Goal: Navigation & Orientation: Find specific page/section

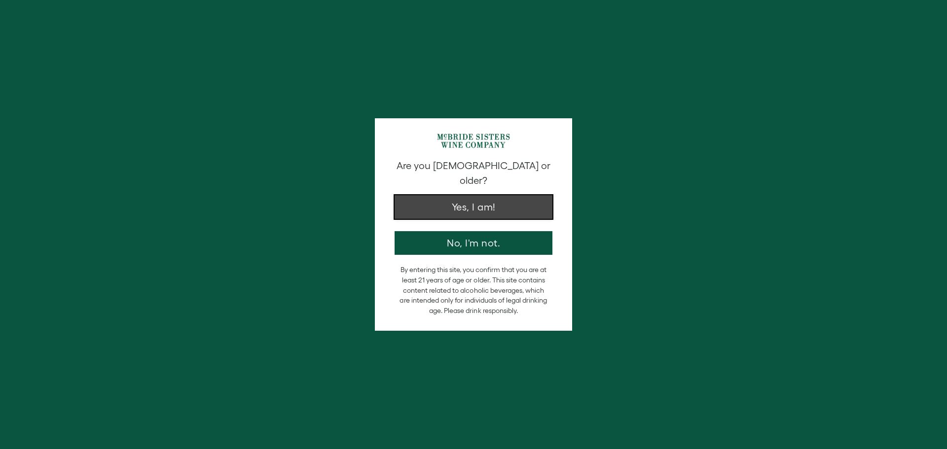
click at [476, 199] on button "Yes, I am!" at bounding box center [473, 207] width 158 height 24
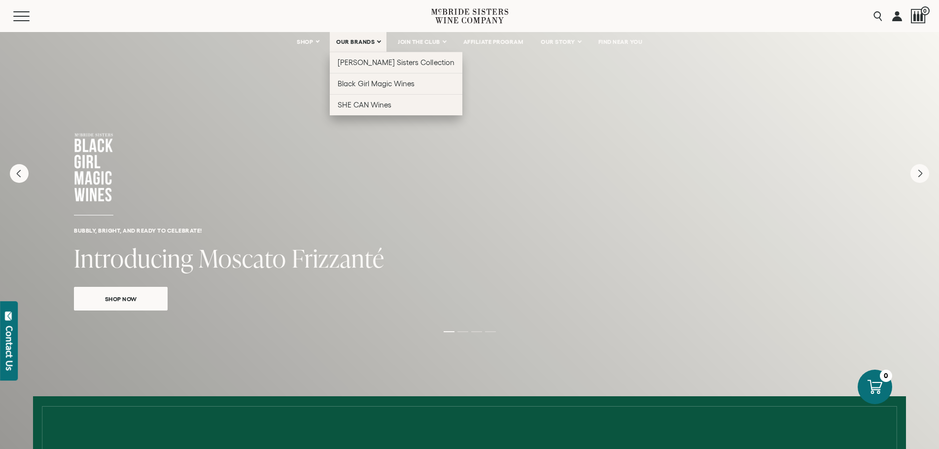
click at [360, 42] on span "OUR BRANDS" at bounding box center [355, 41] width 38 height 7
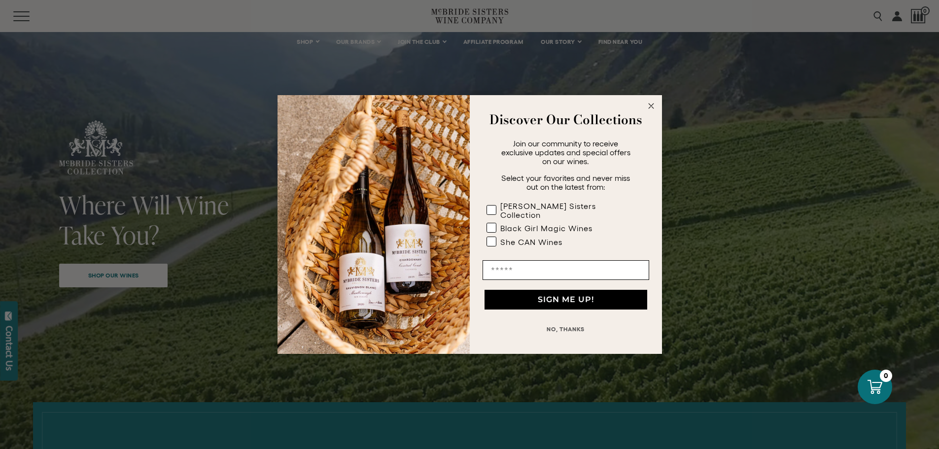
click at [649, 112] on icon "Close dialog" at bounding box center [651, 106] width 12 height 12
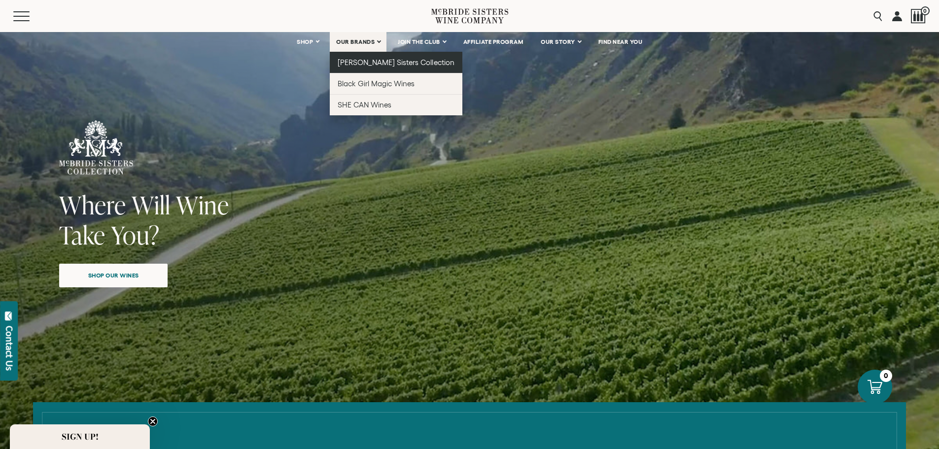
click at [361, 65] on span "[PERSON_NAME] Sisters Collection" at bounding box center [396, 62] width 117 height 8
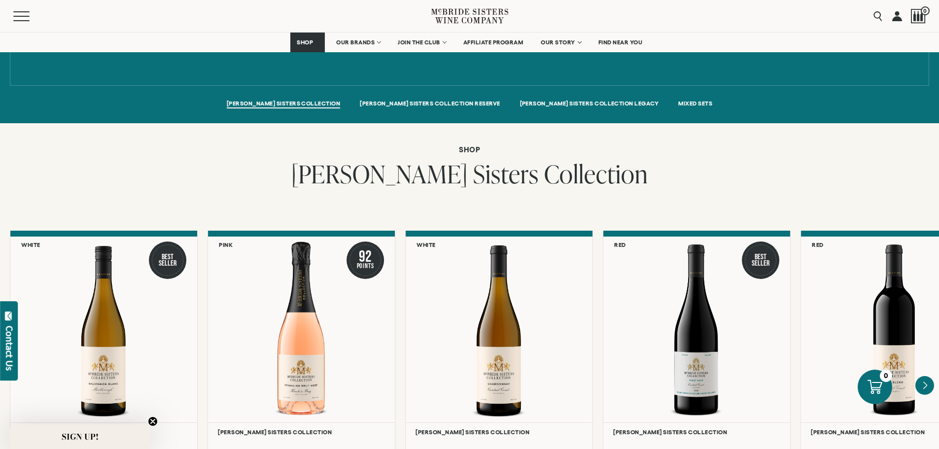
scroll to position [838, 0]
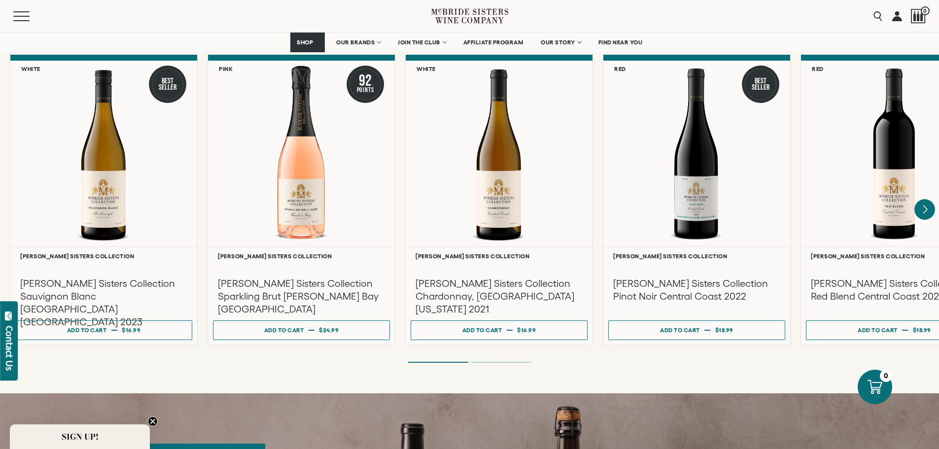
click at [923, 200] on icon "Next" at bounding box center [924, 209] width 21 height 21
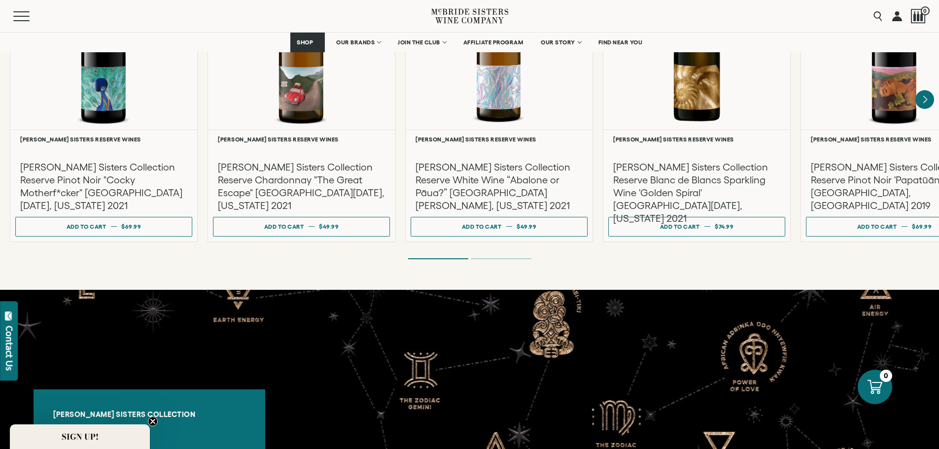
scroll to position [1775, 0]
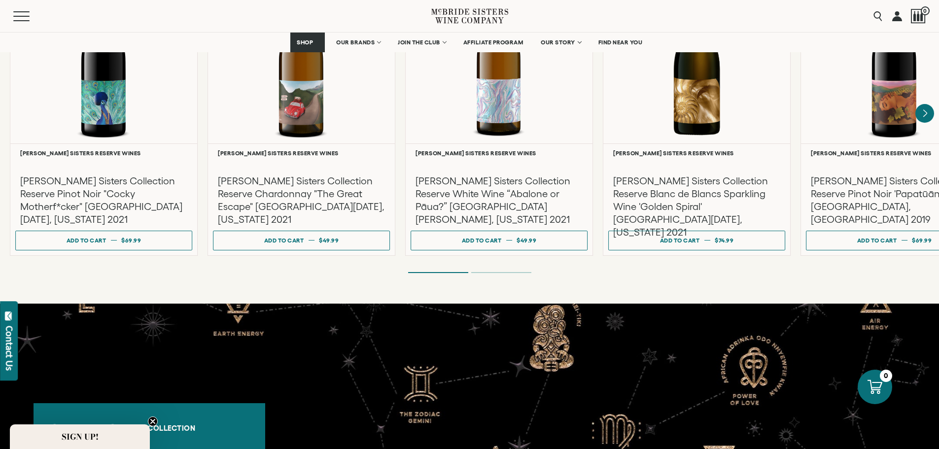
click at [433, 271] on ol at bounding box center [470, 273] width 394 height 4
click at [505, 268] on div "Shop McBride Sisters Collection Reserve Red 91 Points McBride Sisters Reserve W…" at bounding box center [469, 68] width 939 height 472
click at [506, 265] on div "Shop McBride Sisters Collection Reserve Red 91 Points McBride Sisters Reserve W…" at bounding box center [469, 68] width 939 height 472
click at [507, 272] on li "Page dot 2" at bounding box center [501, 272] width 60 height 1
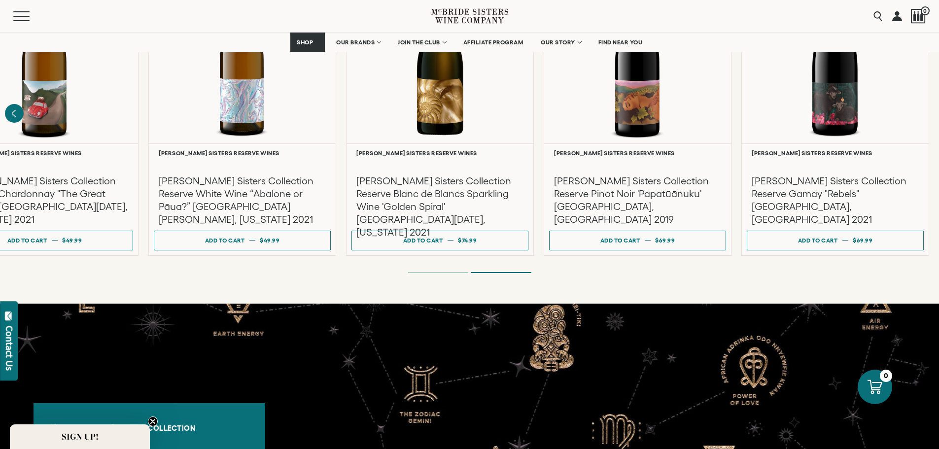
click at [455, 271] on ol at bounding box center [470, 273] width 394 height 4
click at [450, 271] on ol at bounding box center [470, 273] width 394 height 4
click at [448, 272] on li "Page dot 1" at bounding box center [438, 272] width 60 height 1
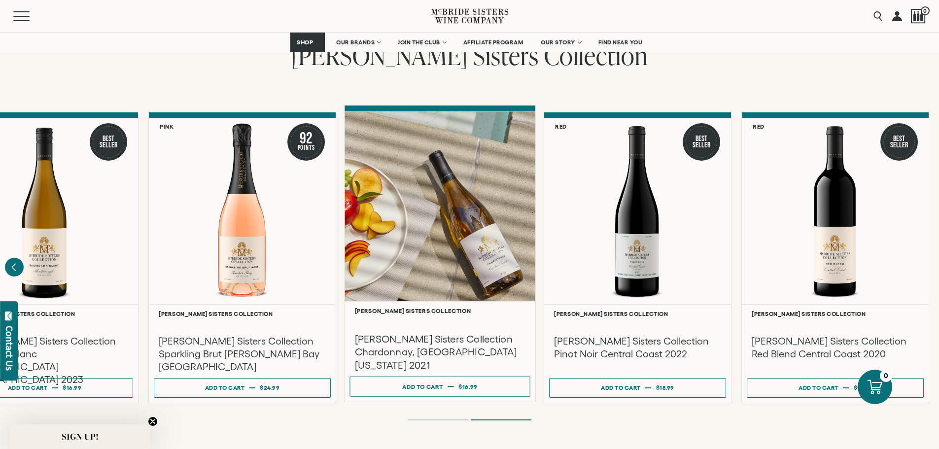
scroll to position [739, 0]
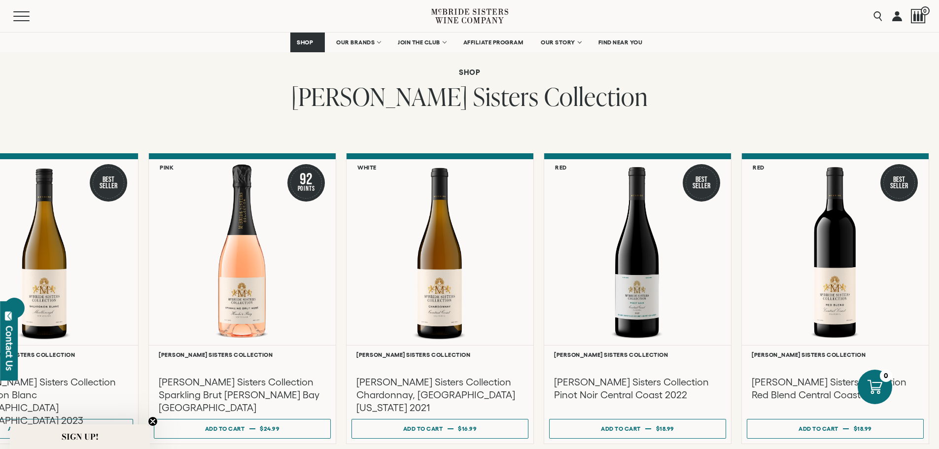
click at [17, 299] on icon "Previous" at bounding box center [14, 308] width 21 height 21
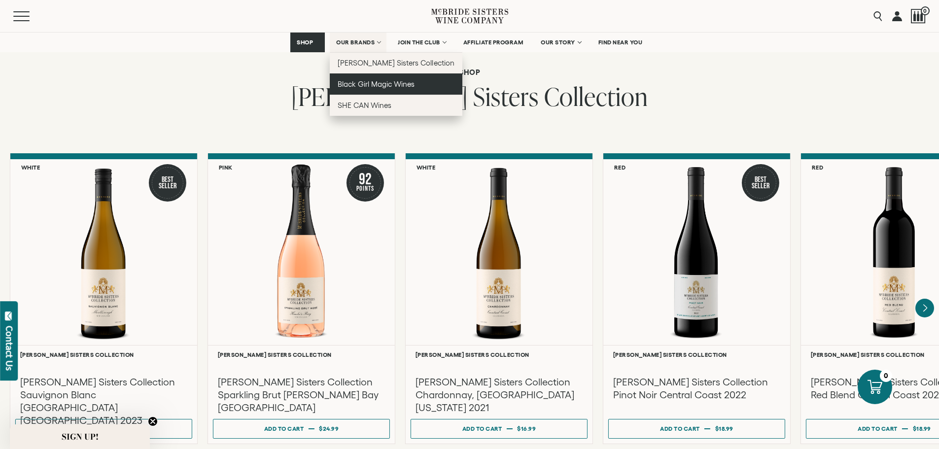
click at [365, 82] on span "Black Girl Magic Wines" at bounding box center [376, 84] width 77 height 8
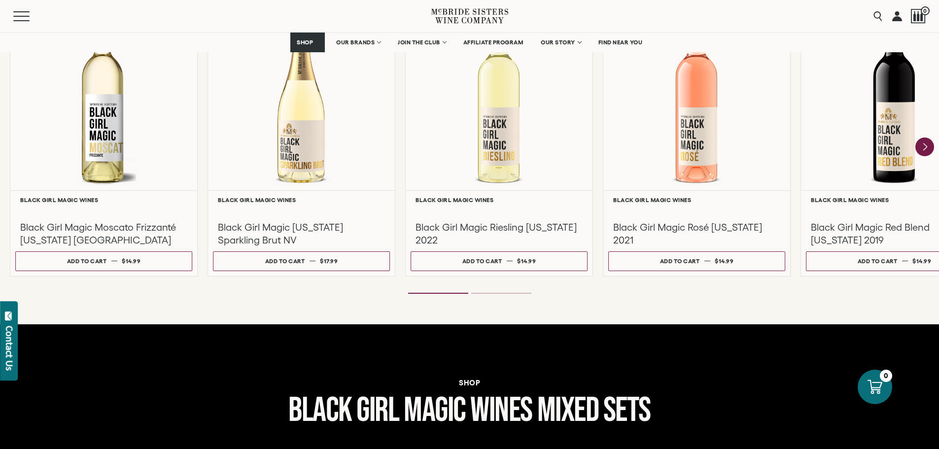
scroll to position [937, 0]
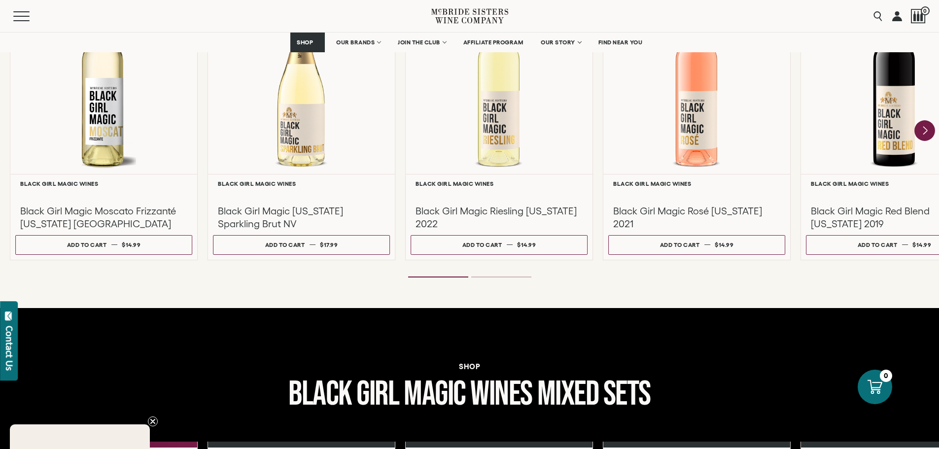
click at [925, 129] on icon "Next" at bounding box center [925, 131] width 4 height 8
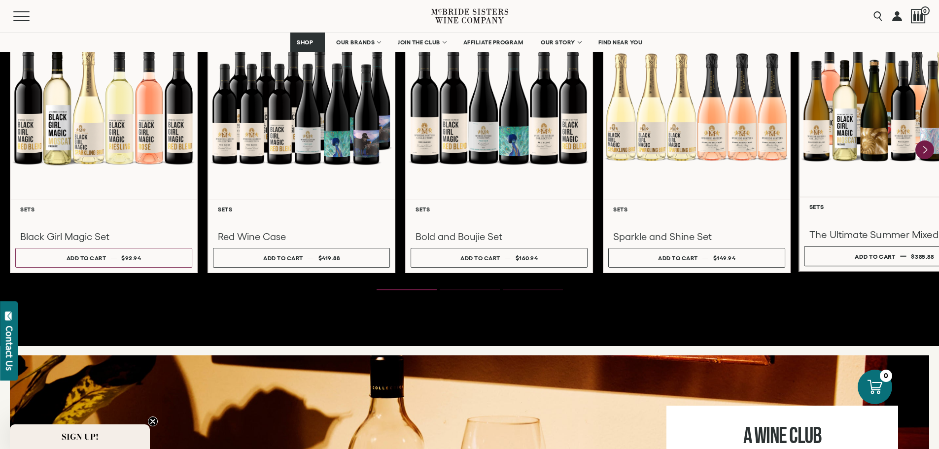
scroll to position [1331, 0]
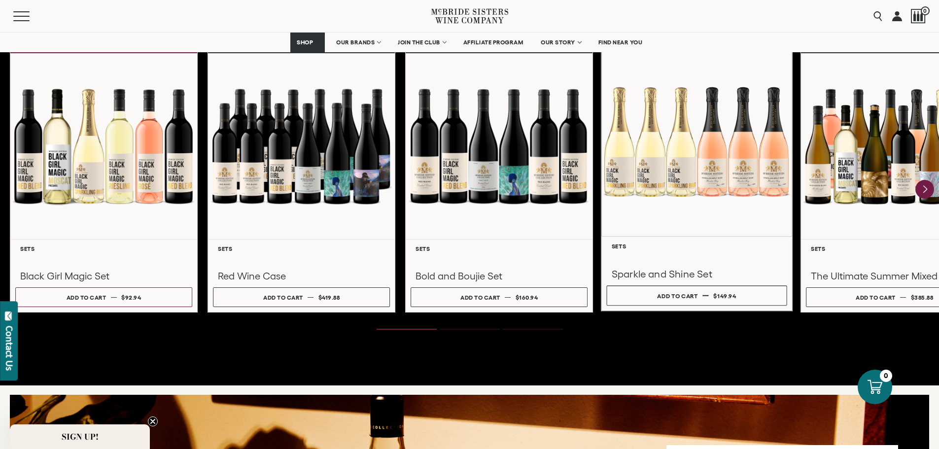
drag, startPoint x: 786, startPoint y: 234, endPoint x: 925, endPoint y: 356, distance: 184.8
